Goal: Navigation & Orientation: Understand site structure

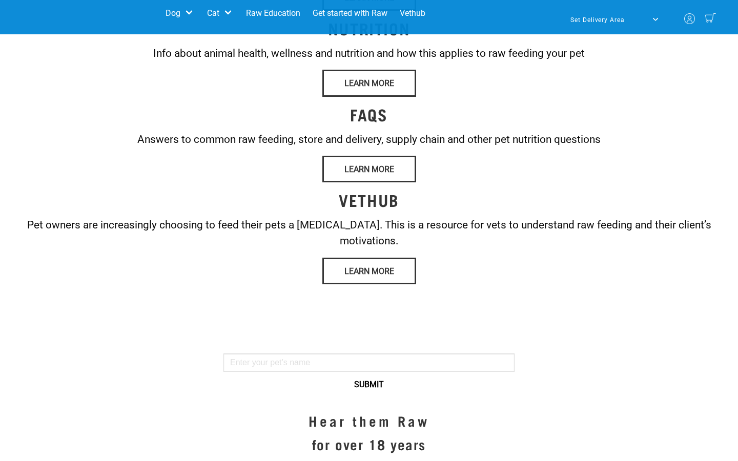
scroll to position [127, 0]
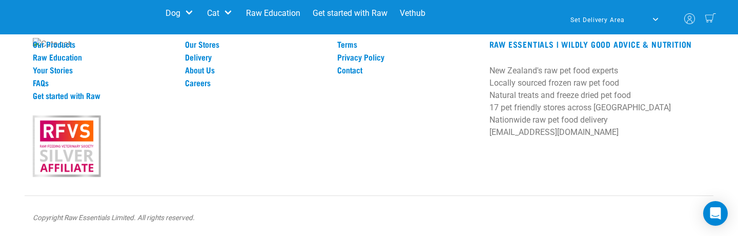
scroll to position [2454, 0]
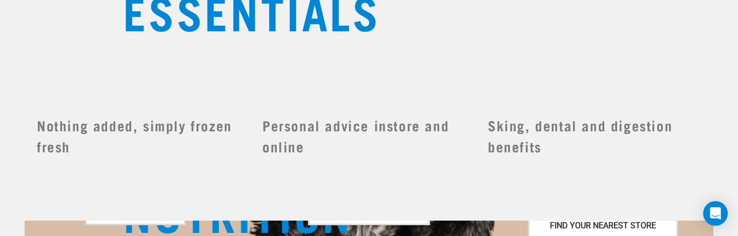
click at [632, 87] on div "[GEOGRAPHIC_DATA] [GEOGRAPHIC_DATA]" at bounding box center [606, 87] width 100 height 23
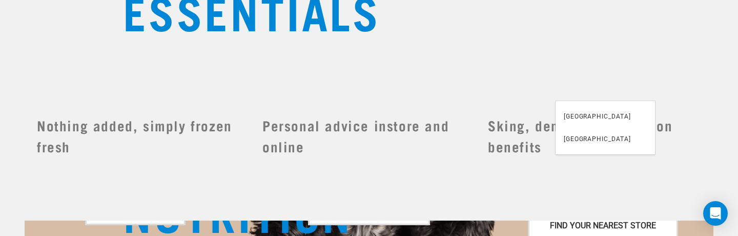
click at [632, 87] on div "[GEOGRAPHIC_DATA] [GEOGRAPHIC_DATA]" at bounding box center [606, 87] width 100 height 23
